Goal: Information Seeking & Learning: Learn about a topic

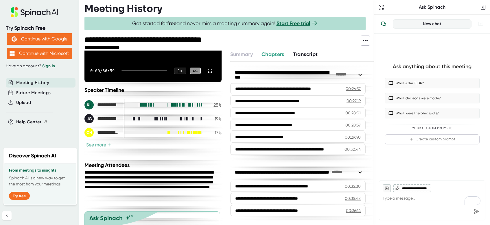
scroll to position [138, 0]
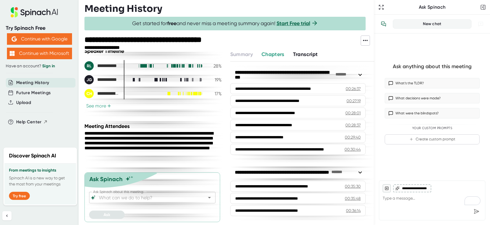
click at [297, 49] on div at bounding box center [291, 43] width 137 height 15
click at [296, 53] on span "Transcript" at bounding box center [305, 54] width 25 height 6
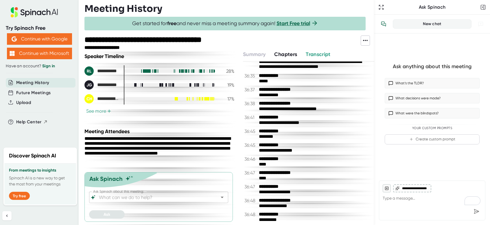
scroll to position [133, 0]
click at [288, 54] on span "Chapters" at bounding box center [285, 54] width 23 height 6
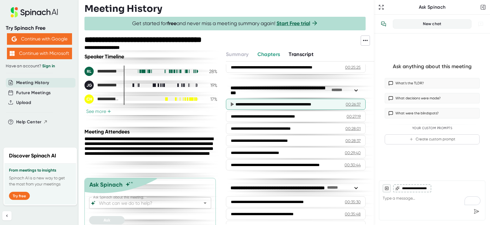
scroll to position [379, 0]
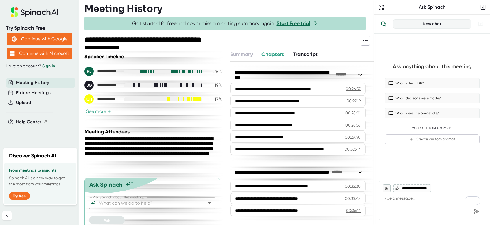
click at [304, 52] on span "Transcript" at bounding box center [305, 54] width 25 height 6
